Goal: Entertainment & Leisure: Consume media (video, audio)

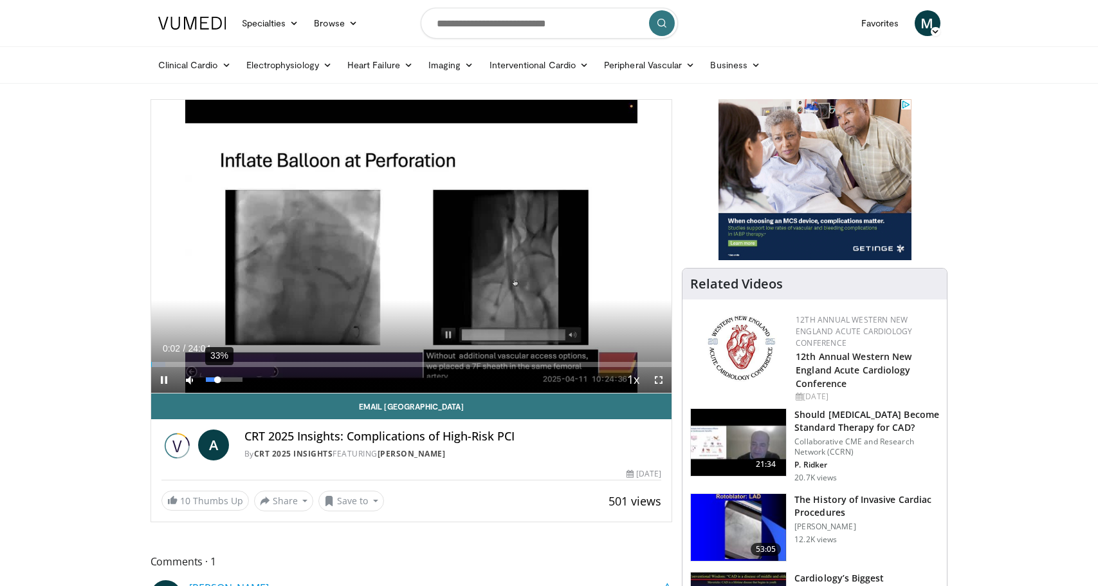
drag, startPoint x: 223, startPoint y: 373, endPoint x: 218, endPoint y: 378, distance: 6.8
click at [218, 378] on div "33%" at bounding box center [224, 380] width 45 height 26
click at [219, 379] on div "Volume Level" at bounding box center [212, 379] width 13 height 5
click at [212, 378] on div "Volume Level" at bounding box center [209, 379] width 6 height 5
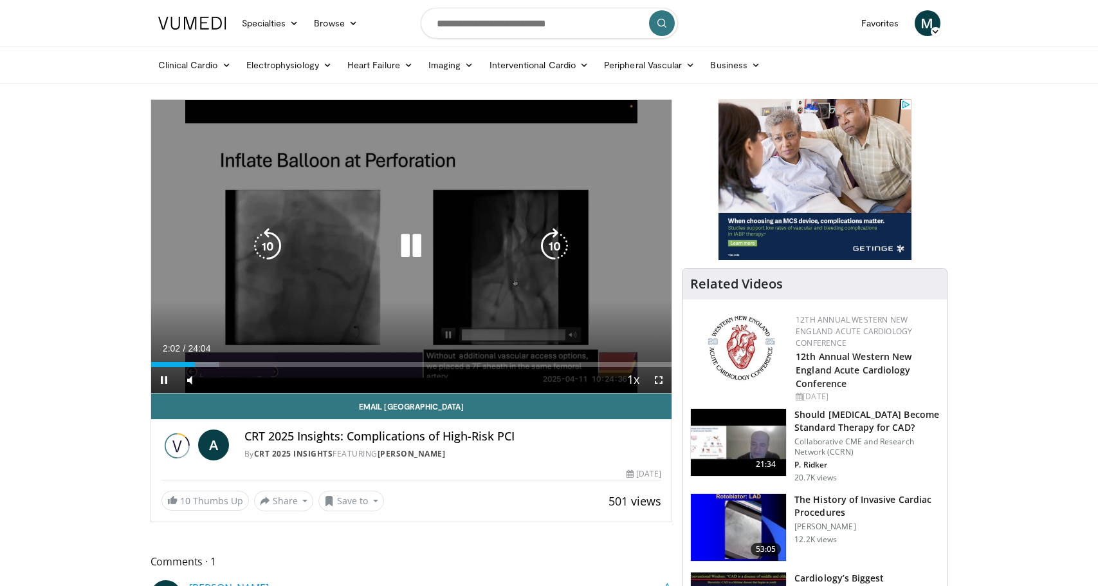
click at [429, 205] on div "10 seconds Tap to unmute" at bounding box center [411, 246] width 521 height 293
